Goal: Task Accomplishment & Management: Use online tool/utility

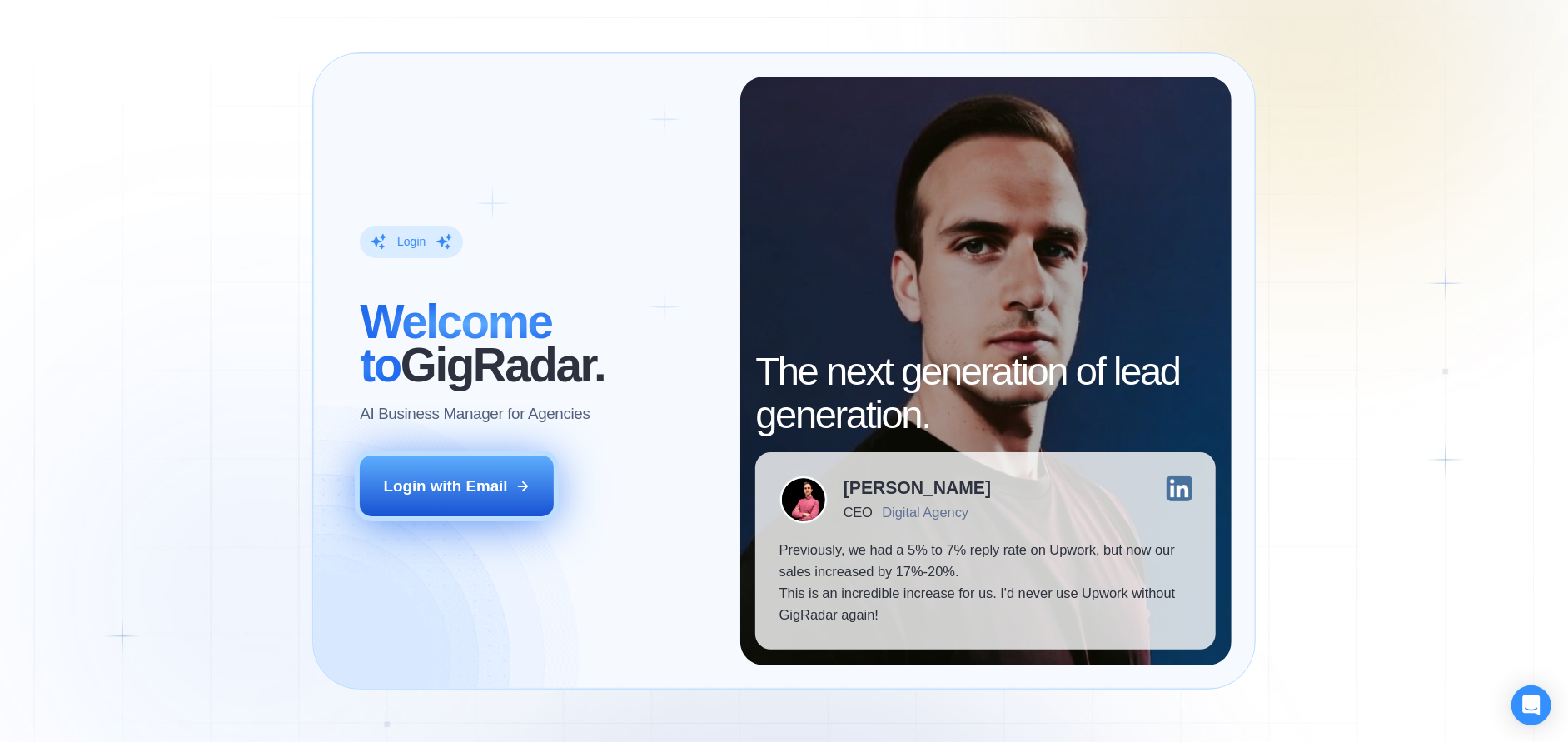
click at [471, 480] on div "Login with Email" at bounding box center [445, 486] width 124 height 21
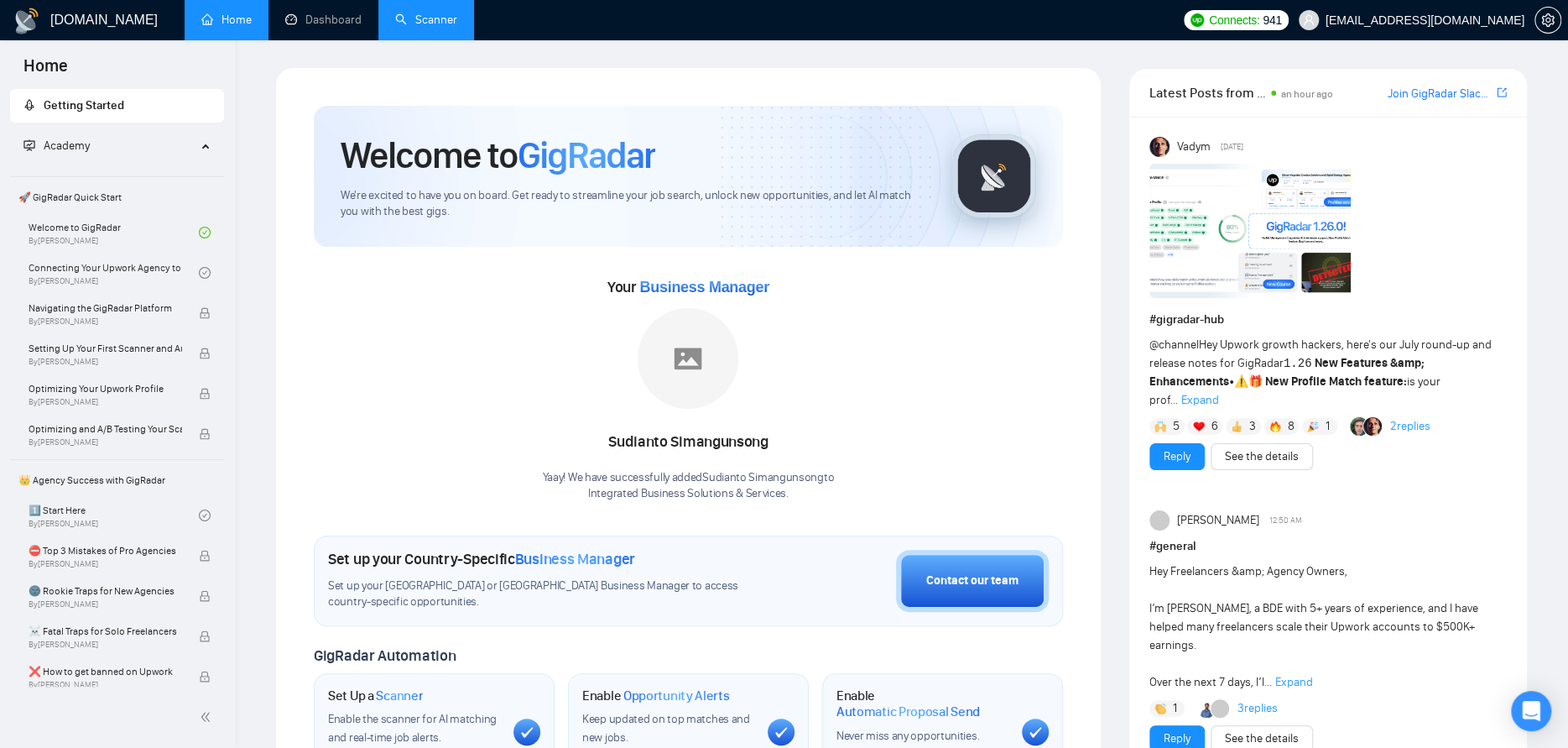
click at [424, 27] on link "Scanner" at bounding box center [425, 20] width 62 height 14
